Goal: Information Seeking & Learning: Find specific page/section

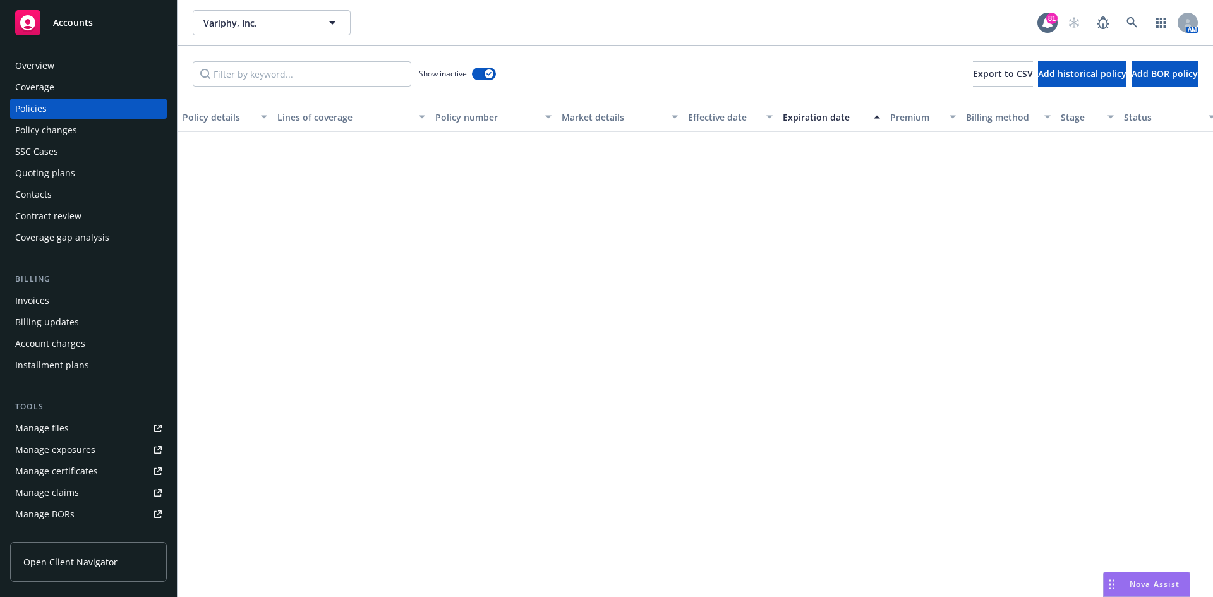
scroll to position [648, 0]
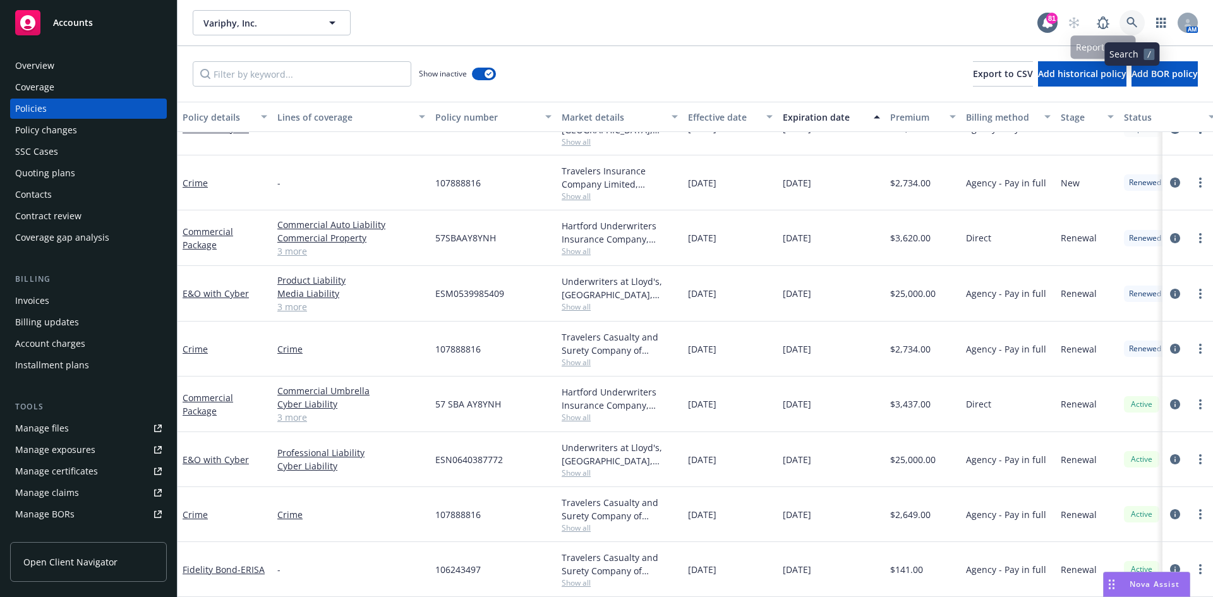
click at [1124, 17] on link at bounding box center [1131, 22] width 25 height 25
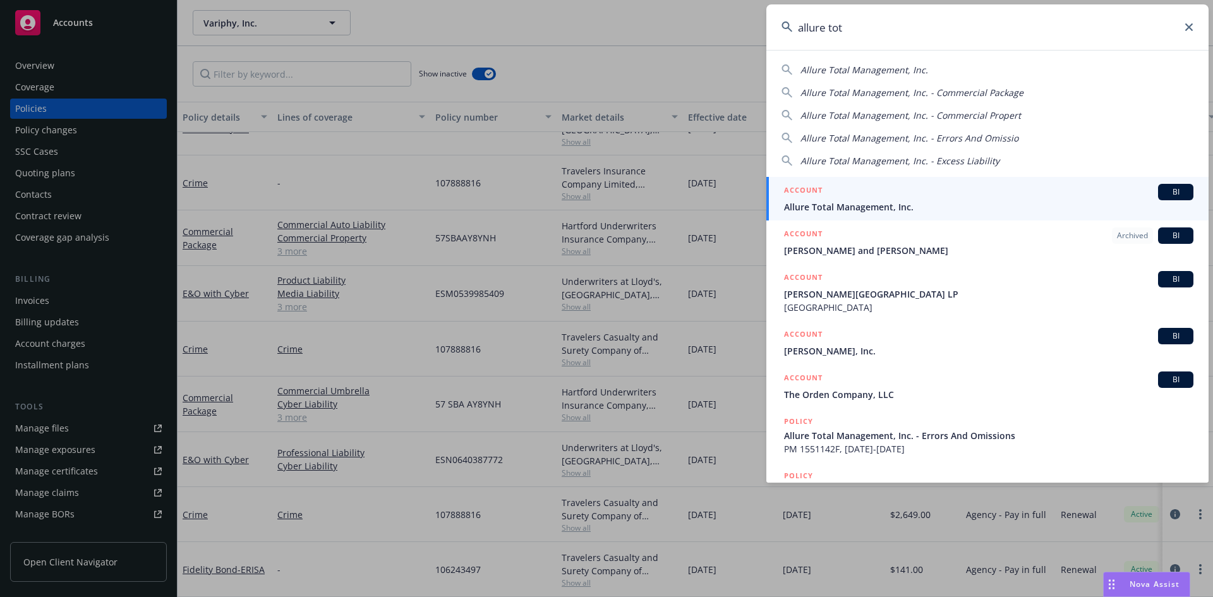
type input "allure tot"
click at [818, 186] on h5 "ACCOUNT" at bounding box center [803, 191] width 39 height 15
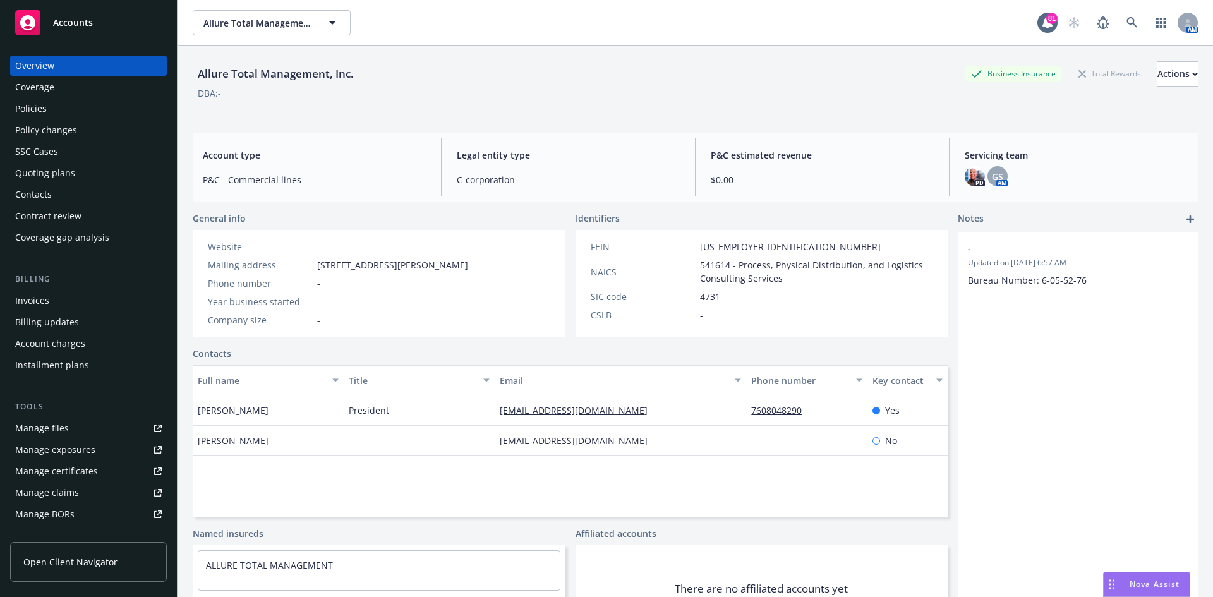
click at [99, 109] on div "Policies" at bounding box center [88, 109] width 147 height 20
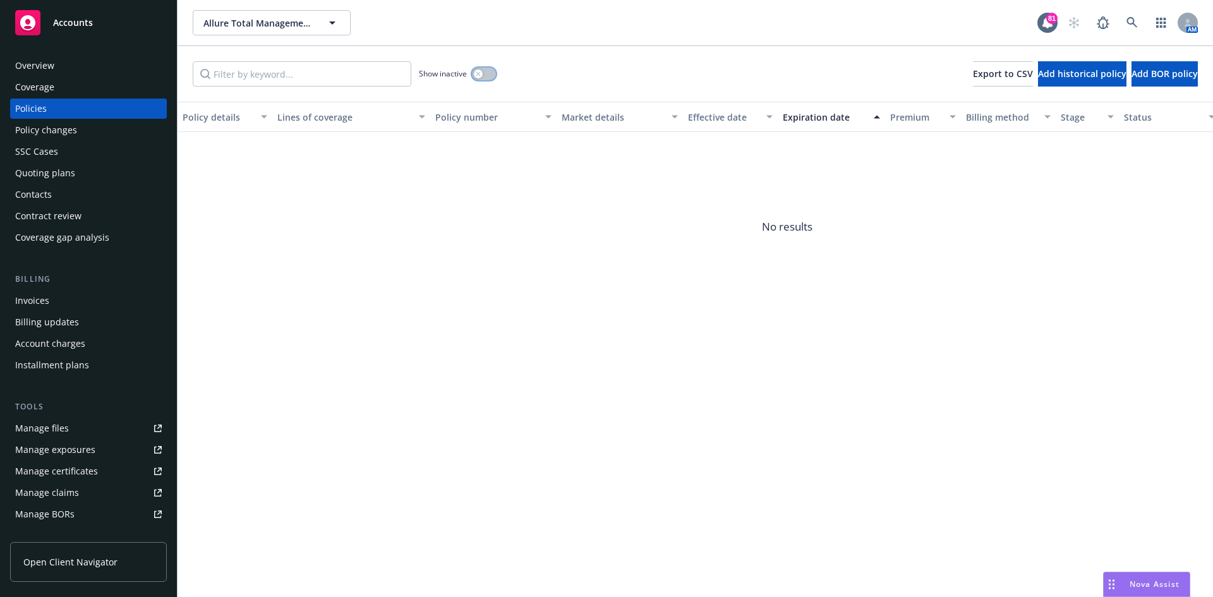
click at [480, 73] on icon "button" at bounding box center [478, 73] width 5 height 5
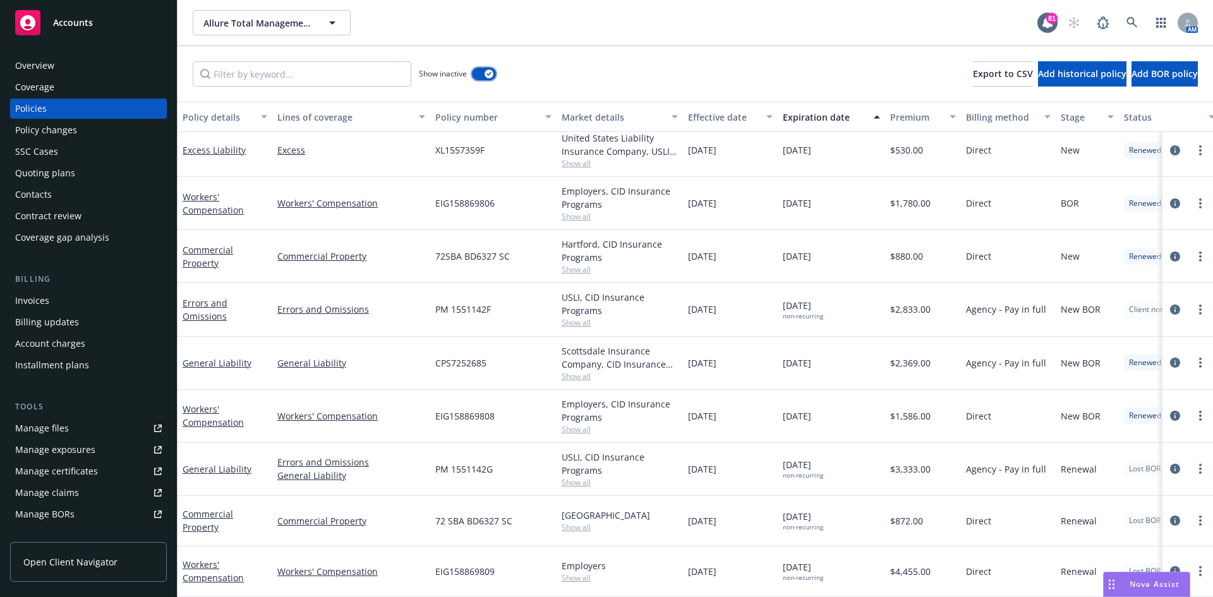
scroll to position [124, 0]
click at [98, 71] on div "Overview" at bounding box center [88, 66] width 147 height 20
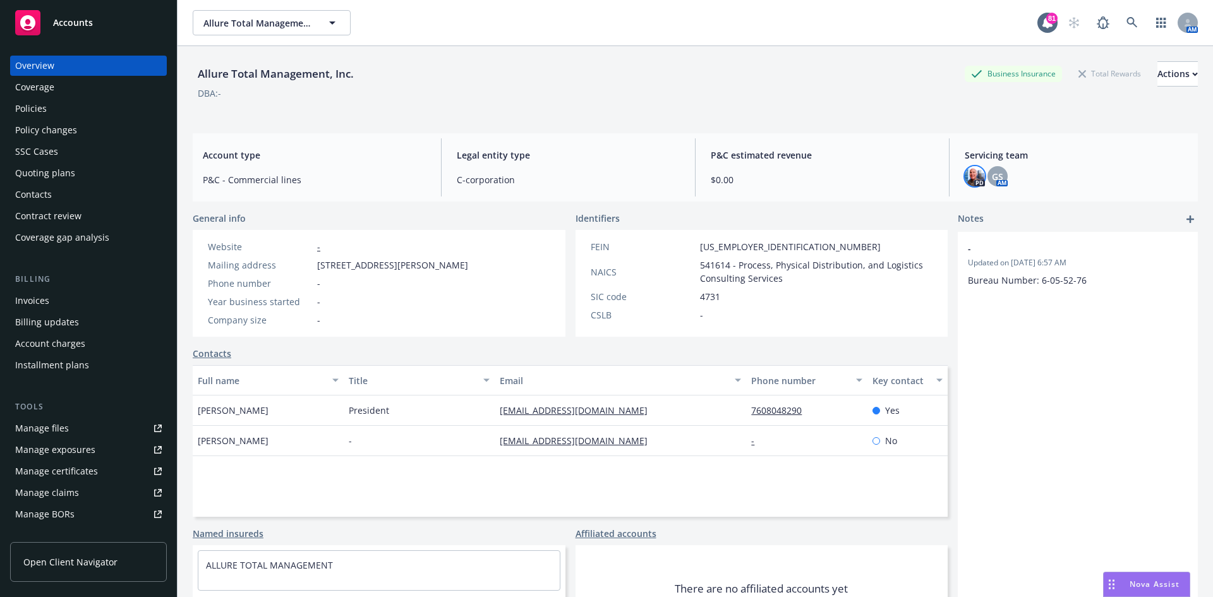
click at [964, 179] on img at bounding box center [974, 176] width 20 height 20
click at [1126, 20] on icon at bounding box center [1131, 22] width 11 height 11
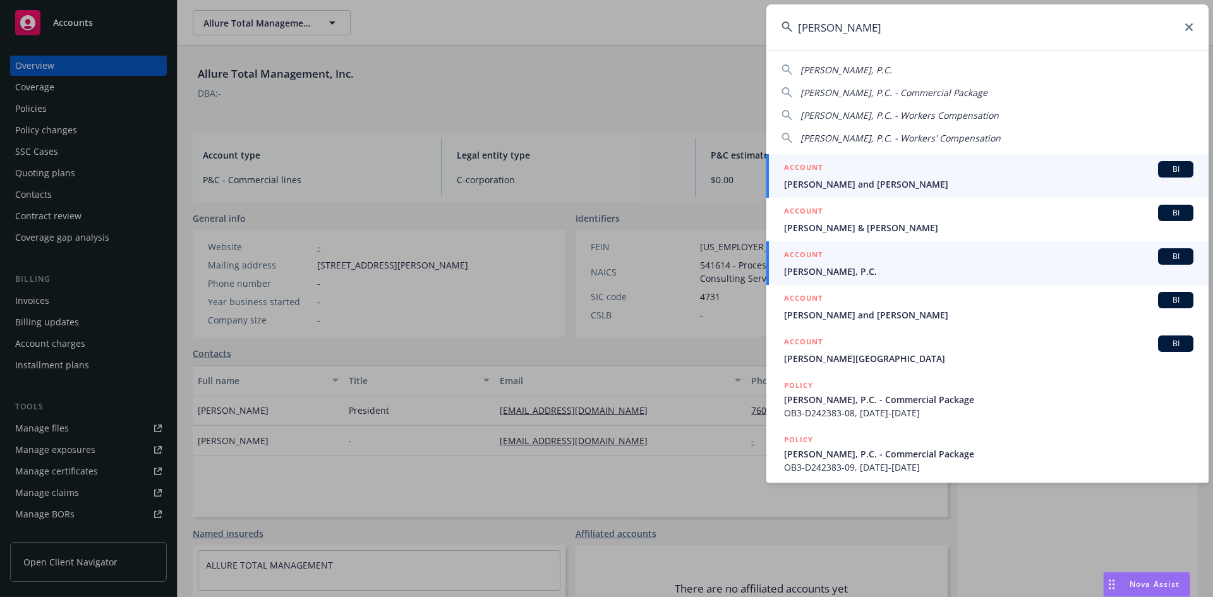
type input "[PERSON_NAME]"
click at [816, 251] on h5 "ACCOUNT" at bounding box center [803, 255] width 39 height 15
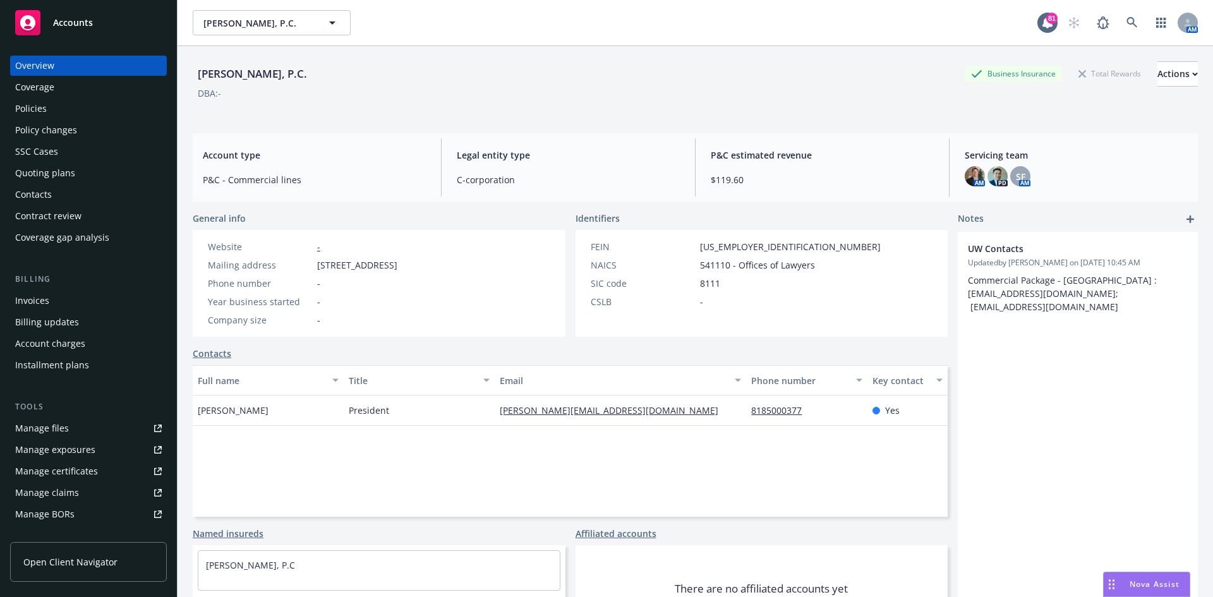
drag, startPoint x: 316, startPoint y: 75, endPoint x: 195, endPoint y: 76, distance: 121.9
click at [193, 76] on div "[PERSON_NAME], P.C. Business Insurance Total Rewards Actions" at bounding box center [695, 73] width 1005 height 25
copy div "[PERSON_NAME], P.C."
click at [1127, 15] on link at bounding box center [1131, 22] width 25 height 25
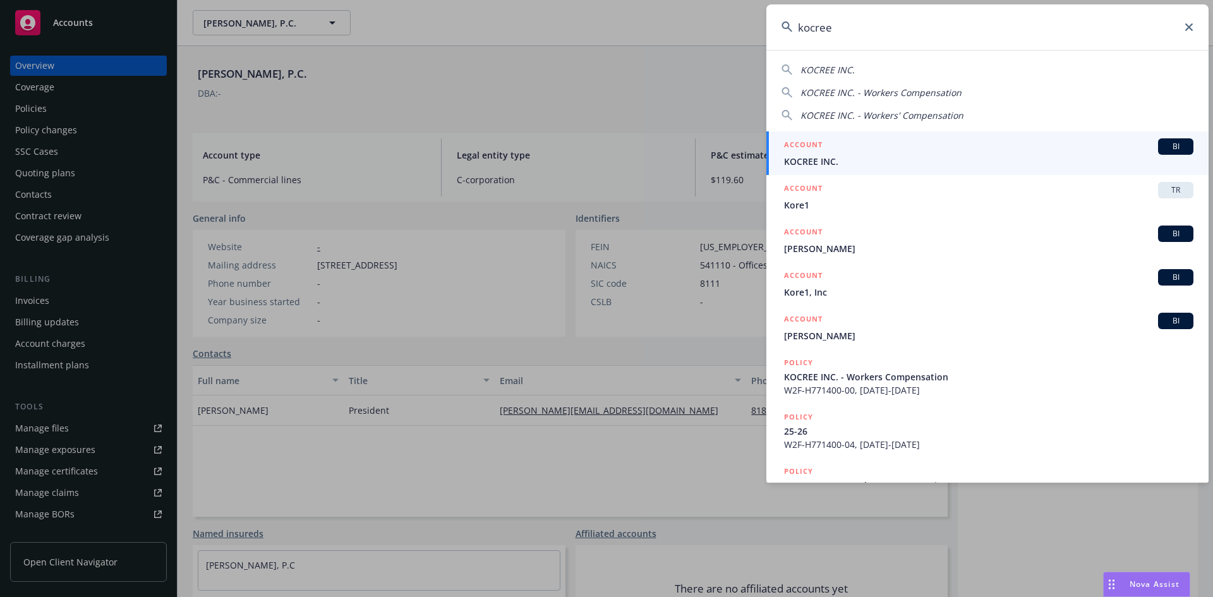
type input "kocree"
click at [787, 140] on h5 "ACCOUNT" at bounding box center [803, 145] width 39 height 15
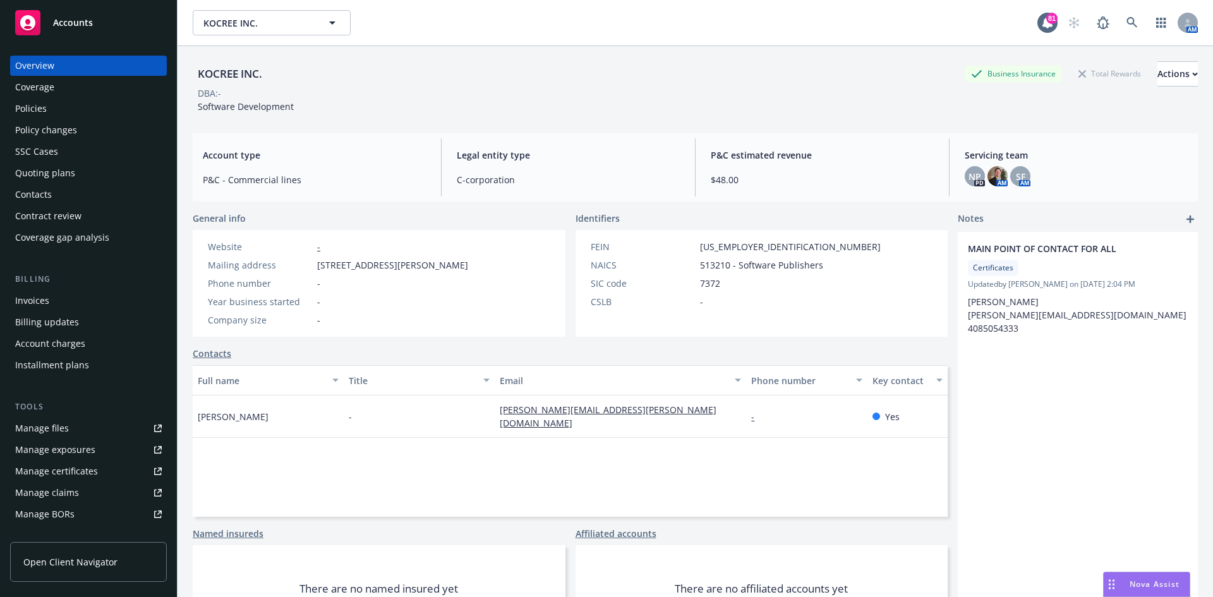
click at [57, 105] on div "Policies" at bounding box center [88, 109] width 147 height 20
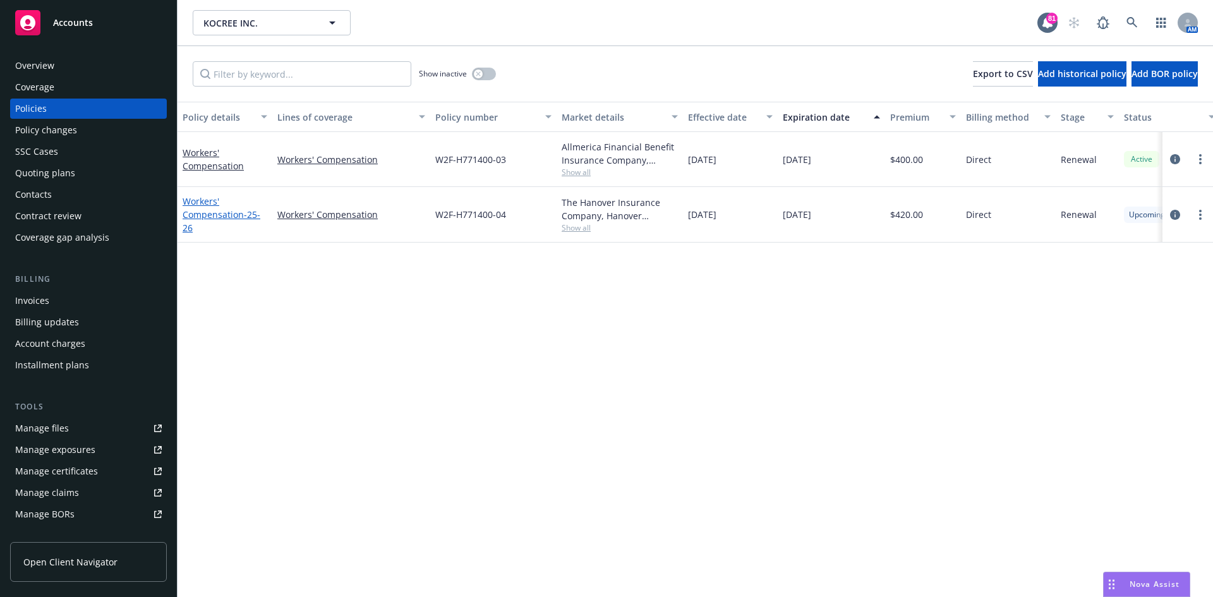
click at [215, 210] on link "Workers' Compensation - 25-26" at bounding box center [222, 214] width 78 height 39
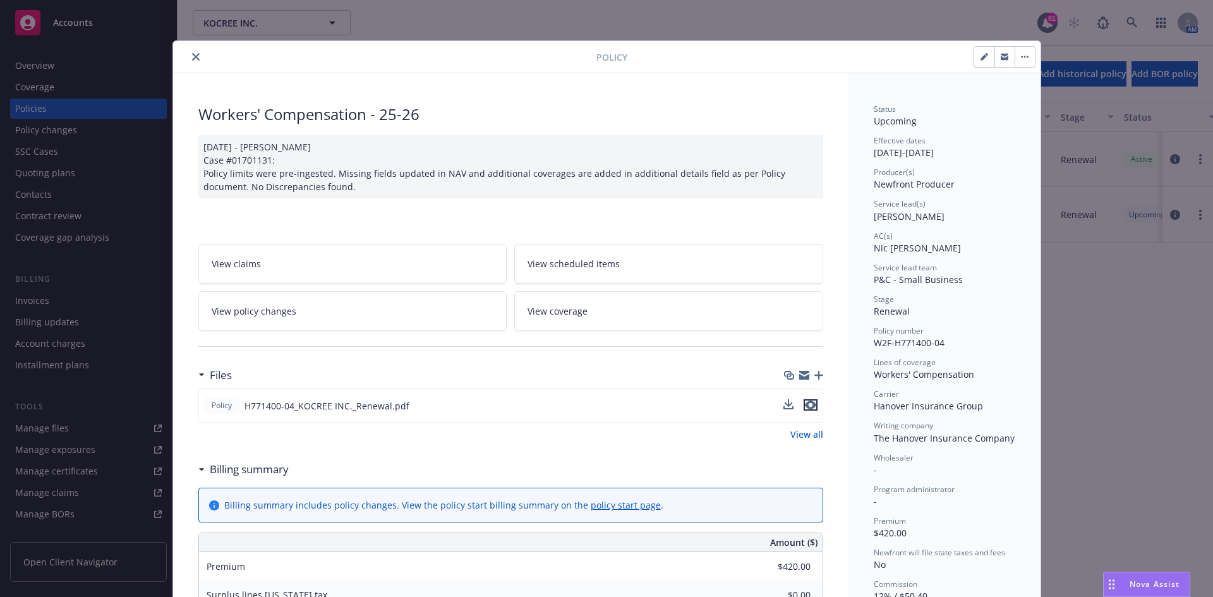
click at [810, 402] on icon "preview file" at bounding box center [810, 404] width 11 height 9
click at [192, 57] on icon "close" at bounding box center [196, 57] width 8 height 8
